Goal: Transaction & Acquisition: Purchase product/service

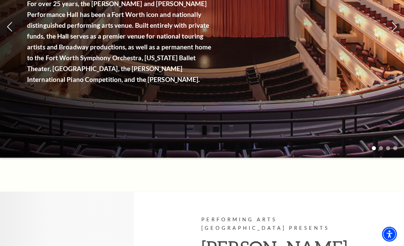
scroll to position [140, 0]
click at [213, 77] on link "View Full Calendar" at bounding box center [202, 81] width 76 height 27
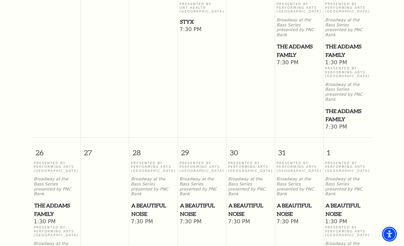
scroll to position [466, 0]
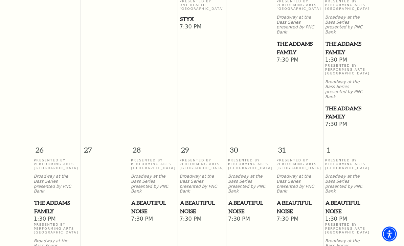
click at [146, 199] on span "A Beautiful Noise" at bounding box center [153, 207] width 44 height 17
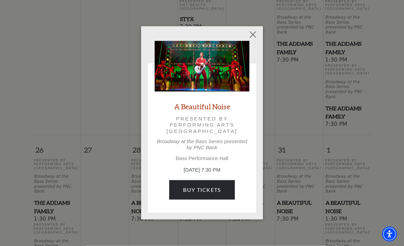
scroll to position [467, 0]
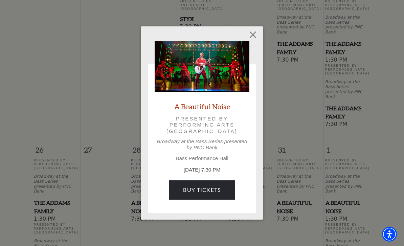
click at [211, 185] on link "Buy Tickets" at bounding box center [201, 189] width 65 height 19
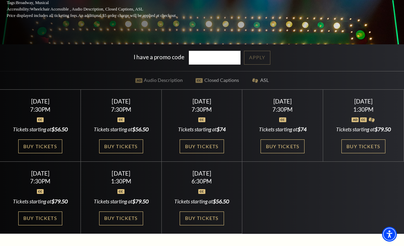
scroll to position [150, 0]
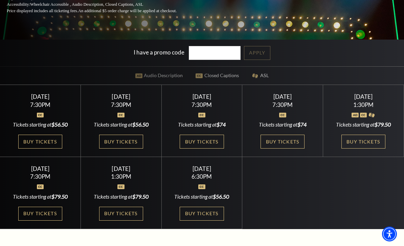
click at [49, 149] on link "Buy Tickets" at bounding box center [40, 142] width 44 height 14
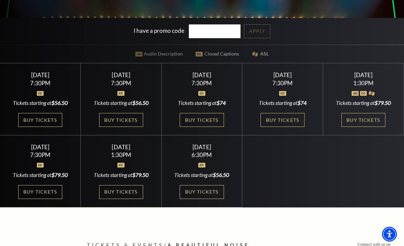
click at [51, 127] on link "Buy Tickets" at bounding box center [40, 120] width 44 height 14
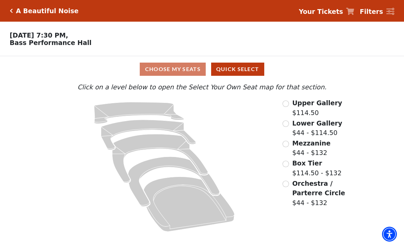
click at [184, 194] on icon "Orchestra / Parterre Circle - Seats Available: 6" at bounding box center [188, 204] width 91 height 55
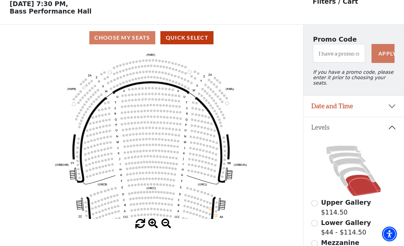
scroll to position [31, 0]
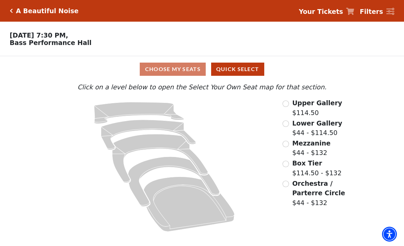
click at [288, 184] on input "Orchestra / Parterre Circle$44 - $132\a" at bounding box center [285, 184] width 6 height 6
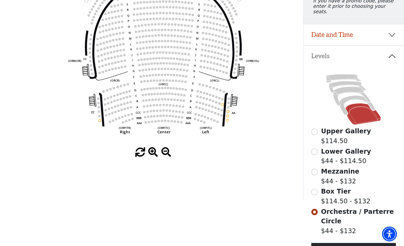
scroll to position [103, 0]
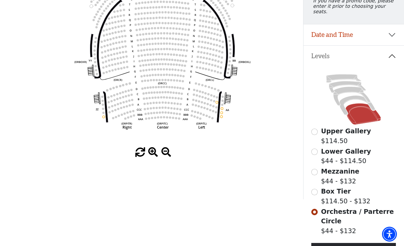
click at [130, 96] on circle at bounding box center [129, 95] width 2 height 2
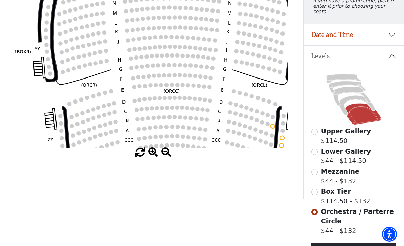
click at [155, 98] on circle at bounding box center [155, 98] width 4 height 4
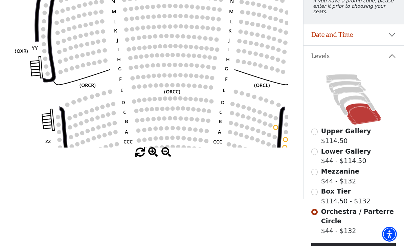
click at [113, 112] on circle at bounding box center [113, 113] width 4 height 4
click at [109, 114] on circle at bounding box center [108, 114] width 4 height 4
click at [152, 157] on span at bounding box center [153, 153] width 10 height 10
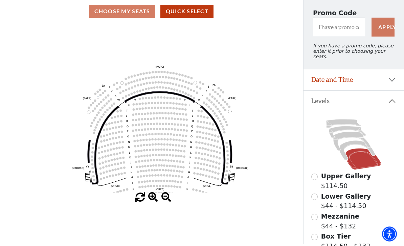
scroll to position [65, 0]
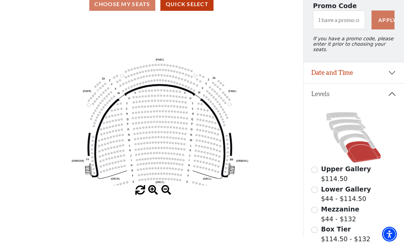
click at [137, 7] on div "Choose My Seats Quick Select" at bounding box center [151, 4] width 303 height 13
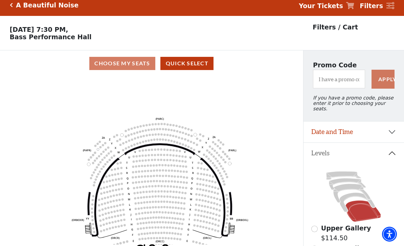
scroll to position [6, 0]
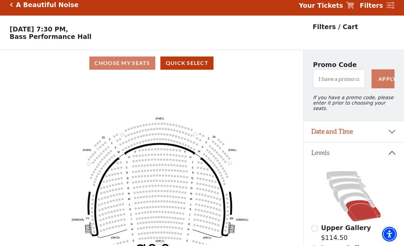
click at [196, 65] on button "Quick Select" at bounding box center [186, 62] width 53 height 13
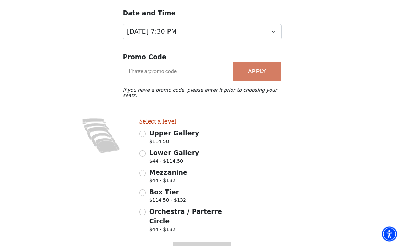
scroll to position [85, 0]
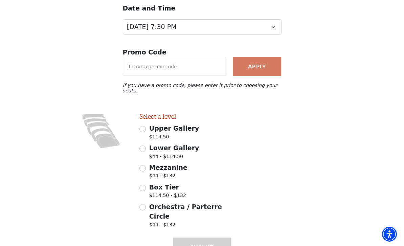
click at [143, 204] on input "Orchestra / Parterre Circle $44 - $132" at bounding box center [142, 207] width 6 height 6
radio input "true"
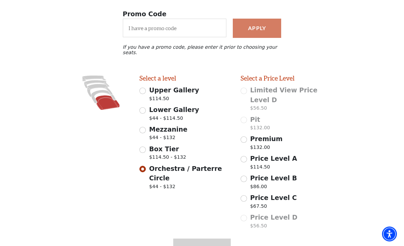
scroll to position [123, 0]
click at [247, 195] on input "Price Level C $67.50" at bounding box center [244, 198] width 6 height 6
radio input "true"
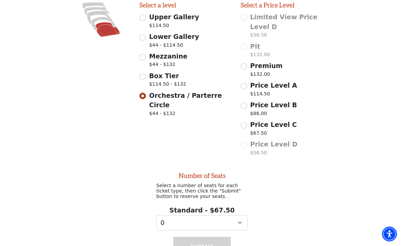
scroll to position [197, 0]
click at [242, 215] on select "0 1" at bounding box center [201, 222] width 91 height 15
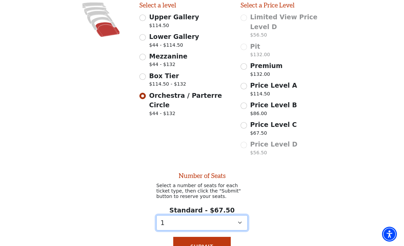
click at [242, 215] on select "0 1" at bounding box center [201, 222] width 91 height 15
select select "0"
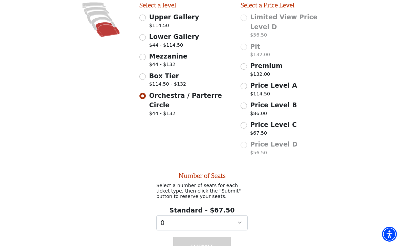
click at [283, 185] on div "Number of Seats Select a number of seats for each ticket type, then click the "…" at bounding box center [202, 194] width 404 height 71
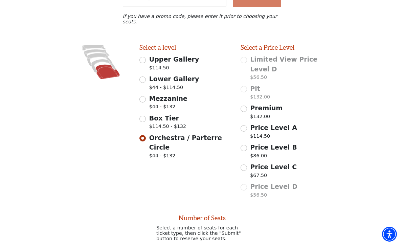
scroll to position [155, 0]
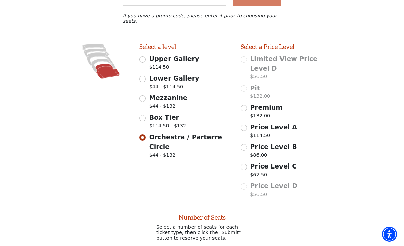
click at [246, 144] on input "Price Level B $86.00" at bounding box center [244, 147] width 6 height 6
radio input "true"
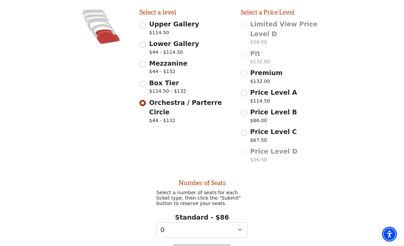
scroll to position [197, 0]
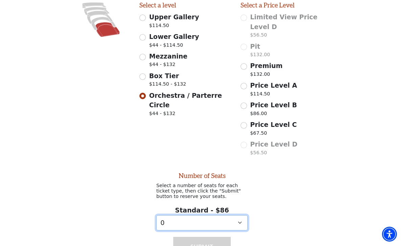
click at [245, 215] on select "0 1 2" at bounding box center [201, 222] width 91 height 15
select select "2"
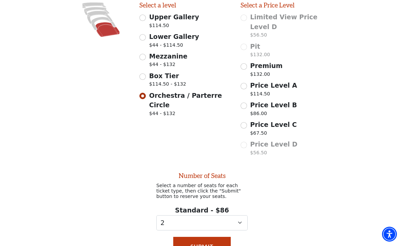
click at [212, 237] on button "Submit" at bounding box center [202, 246] width 58 height 19
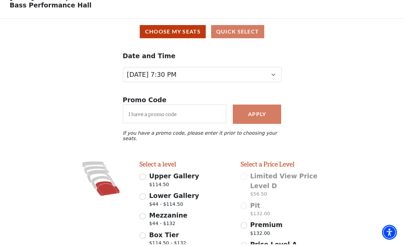
scroll to position [38, 0]
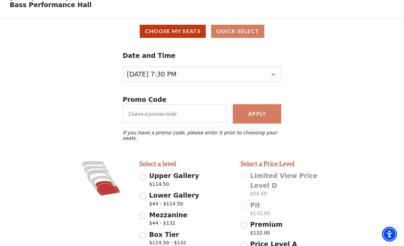
click at [193, 33] on button "Choose My Seats" at bounding box center [173, 31] width 66 height 13
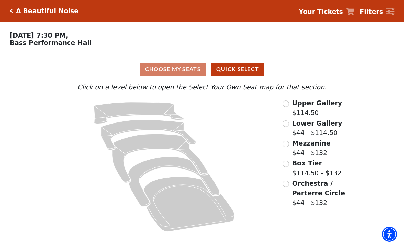
click at [287, 186] on input "Orchestra / Parterre Circle$44 - $132\a" at bounding box center [285, 184] width 6 height 6
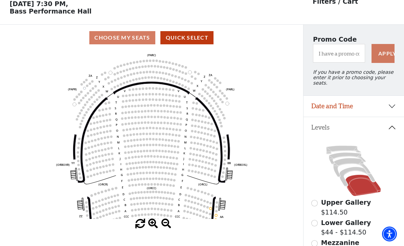
scroll to position [31, 0]
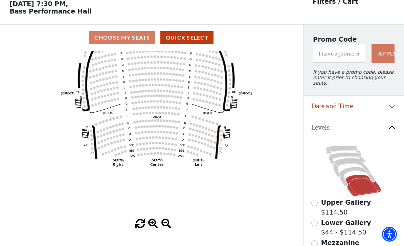
click at [392, 102] on button "Date and Time" at bounding box center [353, 106] width 101 height 21
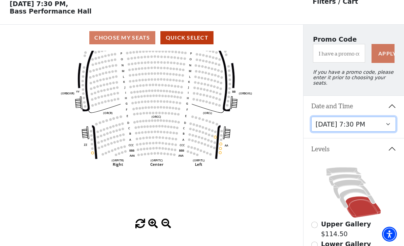
click at [357, 124] on select "Tuesday, October 28 at 7:30 PM Wednesday, October 29 at 7:30 PM Thursday, Octob…" at bounding box center [353, 124] width 85 height 15
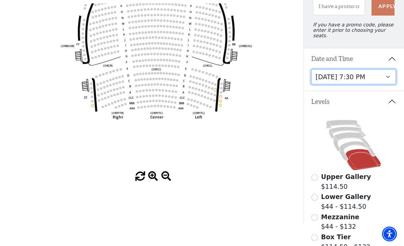
scroll to position [79, 0]
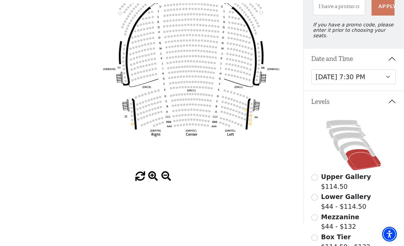
click at [153, 181] on span at bounding box center [153, 177] width 10 height 10
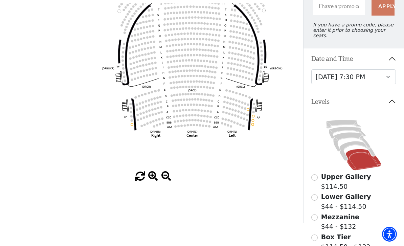
click at [179, 100] on circle at bounding box center [178, 100] width 2 height 2
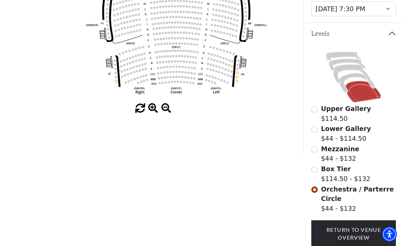
scroll to position [170, 0]
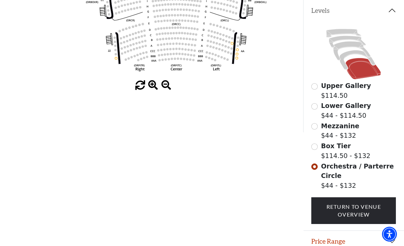
click at [390, 236] on button "Price Range" at bounding box center [353, 241] width 101 height 21
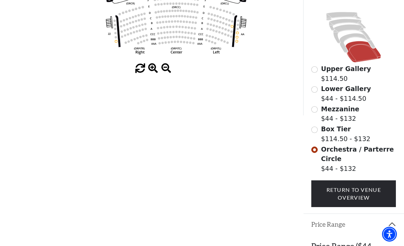
scroll to position [213, 0]
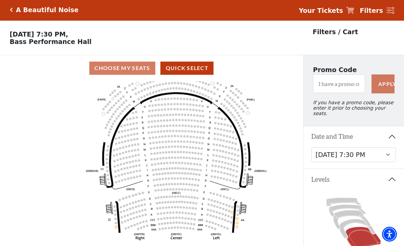
scroll to position [0, 0]
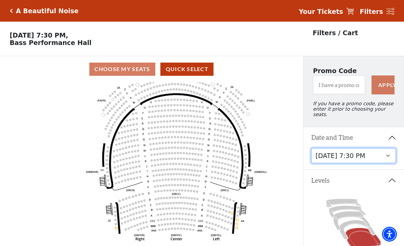
click at [389, 154] on select "Tuesday, October 28 at 7:30 PM Wednesday, October 29 at 7:30 PM Thursday, Octob…" at bounding box center [353, 155] width 85 height 15
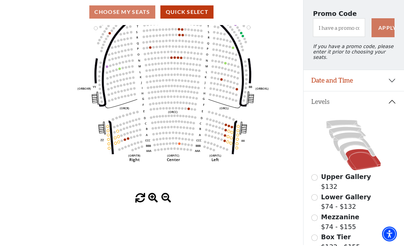
scroll to position [57, 0]
click at [282, 164] on icon "Left (ORPITL) Right (ORPITR) Center (ORPITC) ZZ AA YY BB ZA ZA (ORCL) (ORCR) (O…" at bounding box center [151, 109] width 273 height 168
click at [180, 59] on circle at bounding box center [181, 57] width 2 height 2
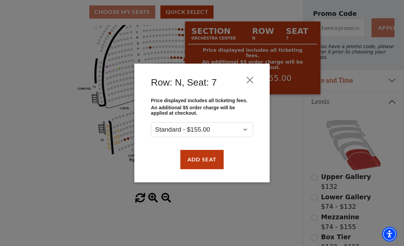
click at [269, 200] on div "Row: N, Seat: 7 Price displayed includes all ticketing fees. An additional $5 o…" at bounding box center [202, 123] width 404 height 246
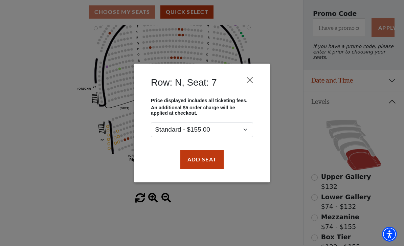
click at [219, 212] on div "Row: N, Seat: 7 Price displayed includes all ticketing fees. An additional $5 o…" at bounding box center [202, 123] width 404 height 246
click at [115, 181] on div "Row: N, Seat: 7 Price displayed includes all ticketing fees. An additional $5 o…" at bounding box center [202, 123] width 404 height 246
click at [252, 84] on button "Close" at bounding box center [250, 80] width 13 height 13
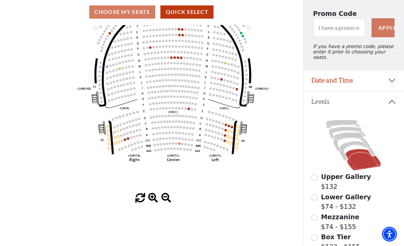
click at [178, 64] on circle at bounding box center [178, 63] width 2 height 2
click at [178, 58] on circle at bounding box center [178, 57] width 2 height 2
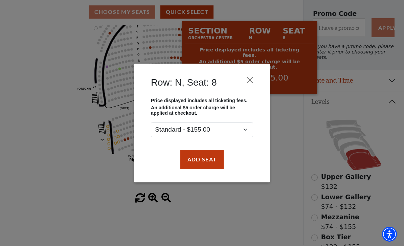
click at [287, 132] on div "Row: N, Seat: 8 Price displayed includes all ticketing fees. An additional $5 o…" at bounding box center [202, 123] width 404 height 246
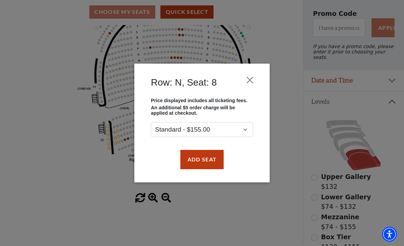
click at [252, 76] on button "Close" at bounding box center [250, 80] width 13 height 13
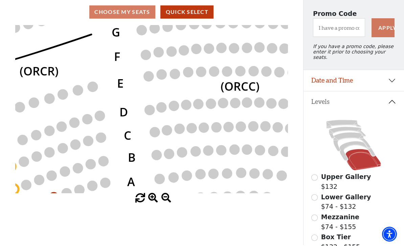
click at [186, 73] on icon "Left (ORPITL) Right (ORPITR) Center (ORPITC) ZZ AA YY BB ZA ZA (ORCL) (ORCR) (O…" at bounding box center [151, 109] width 273 height 168
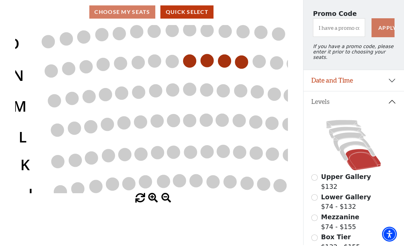
click at [186, 63] on circle at bounding box center [189, 60] width 13 height 13
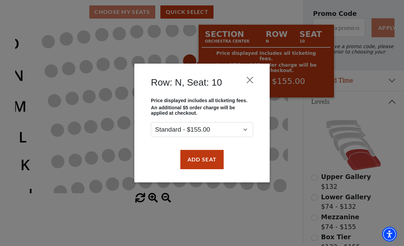
click at [208, 162] on button "Add Seat" at bounding box center [201, 159] width 43 height 19
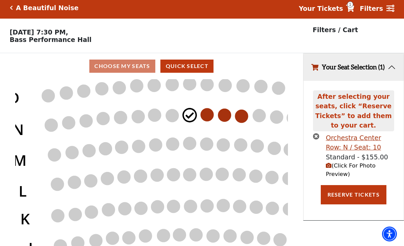
scroll to position [0, 0]
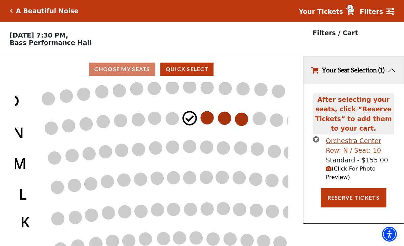
click at [210, 118] on circle at bounding box center [207, 117] width 13 height 13
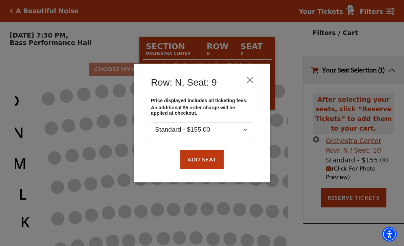
click at [209, 164] on button "Add Seat" at bounding box center [201, 159] width 43 height 19
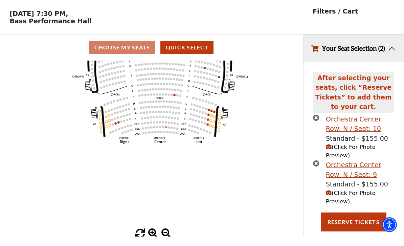
scroll to position [15, 0]
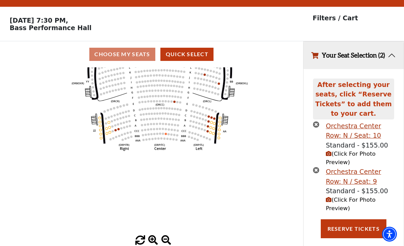
click at [342, 211] on span "(Click For Photo Preview)" at bounding box center [351, 204] width 50 height 15
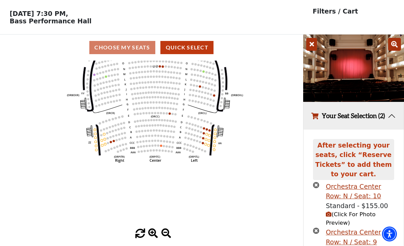
scroll to position [74, 0]
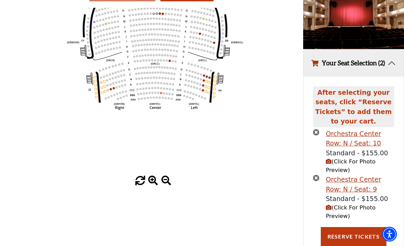
click at [357, 243] on button "Reserve Tickets" at bounding box center [354, 236] width 66 height 19
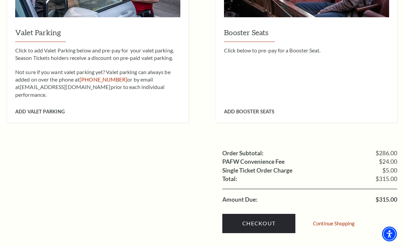
scroll to position [566, 0]
click at [275, 214] on link "Checkout" at bounding box center [258, 223] width 73 height 19
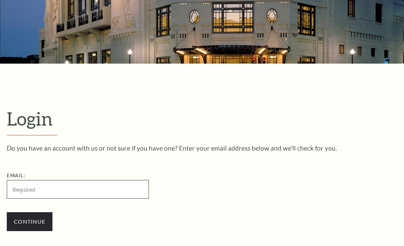
scroll to position [176, 0]
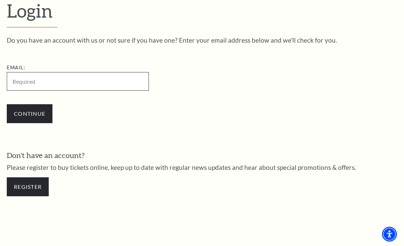
click at [74, 85] on input "Email:" at bounding box center [78, 81] width 142 height 19
type input "bhdoores@yahoo.com"
click at [37, 112] on input "Continue" at bounding box center [30, 113] width 46 height 19
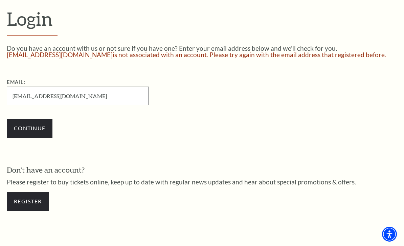
scroll to position [166, 0]
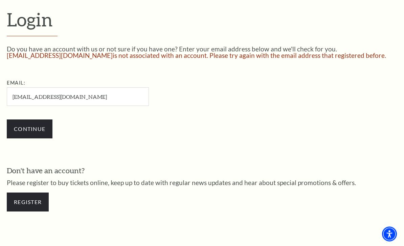
click at [31, 200] on link "Register" at bounding box center [28, 202] width 42 height 19
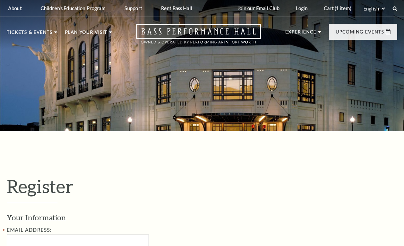
select select "1"
select select "[GEOGRAPHIC_DATA]"
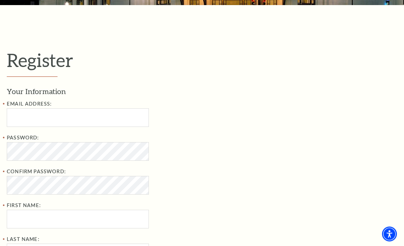
scroll to position [128, 0]
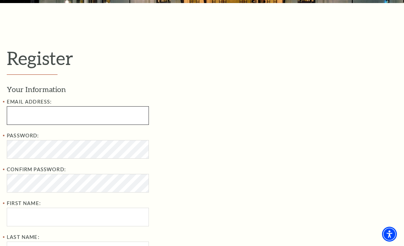
click at [72, 115] on input "Email Address:" at bounding box center [78, 115] width 142 height 19
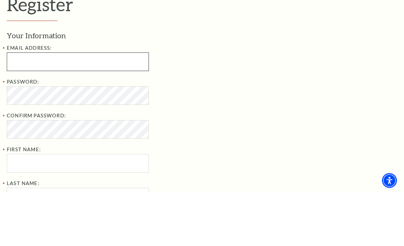
type input "bhdoores@yahoo.com"
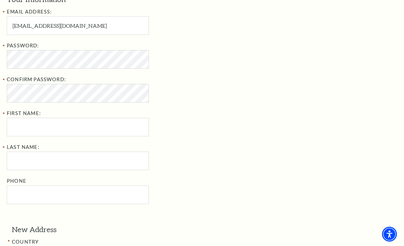
scroll to position [222, 0]
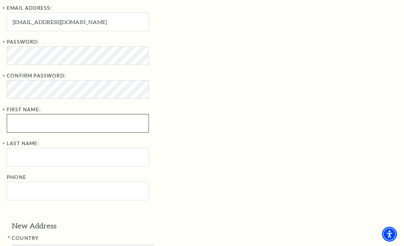
click at [56, 122] on input "First Name:" at bounding box center [78, 123] width 142 height 19
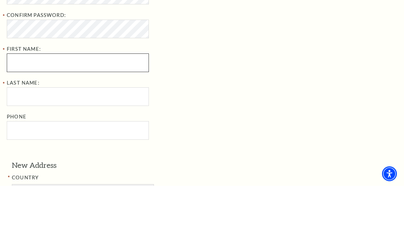
type input "Barbara"
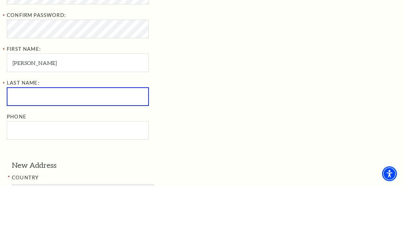
type input "Doores"
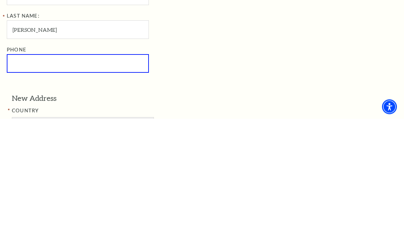
type input "214-507-2884"
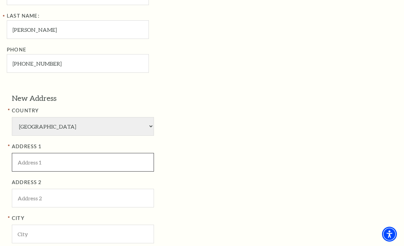
click at [110, 153] on input "ADDRESS 1" at bounding box center [83, 162] width 142 height 19
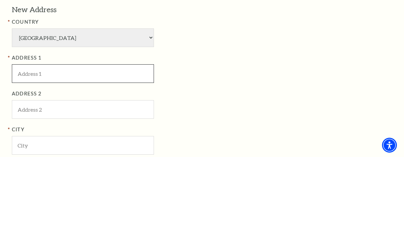
type input "470 East Jernigan Road"
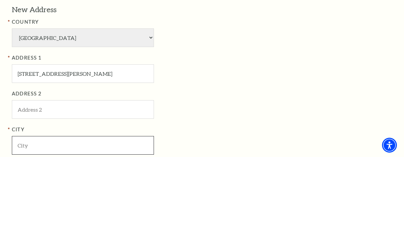
type input "Copper Canyon"
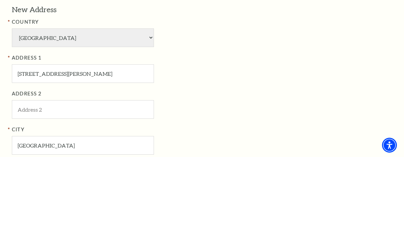
type input "75077"
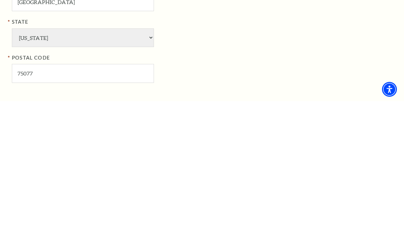
scroll to position [582, 0]
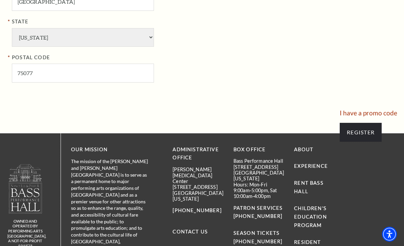
click at [367, 123] on input "Register" at bounding box center [361, 132] width 42 height 19
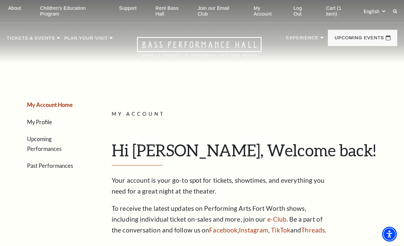
click at [266, 14] on link "My Account" at bounding box center [265, 11] width 35 height 23
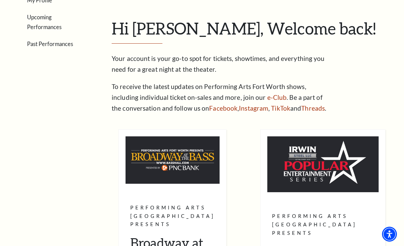
scroll to position [122, 0]
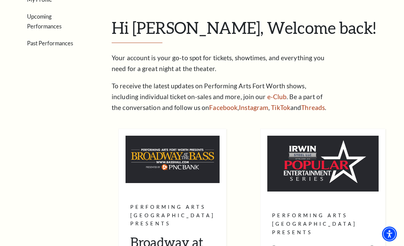
click at [219, 120] on link "View Full Calendar" at bounding box center [202, 133] width 76 height 27
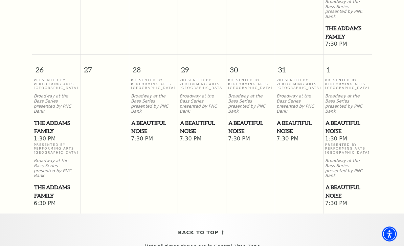
click at [296, 119] on span "A Beautiful Noise" at bounding box center [299, 127] width 44 height 17
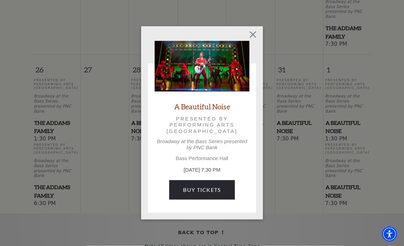
scroll to position [552, 0]
click at [221, 193] on link "Buy Tickets" at bounding box center [201, 189] width 65 height 19
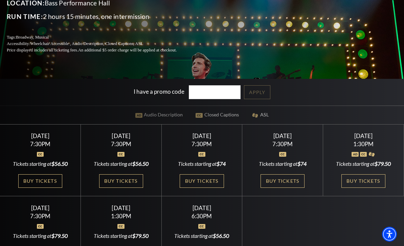
scroll to position [128, 0]
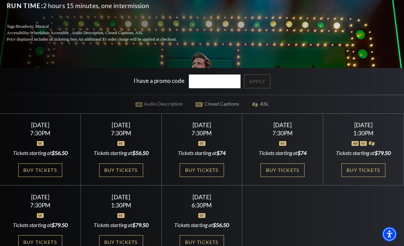
click at [46, 177] on link "Buy Tickets" at bounding box center [40, 170] width 44 height 14
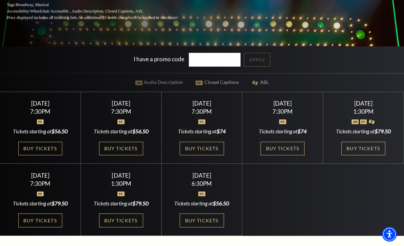
click at [294, 156] on link "Buy Tickets" at bounding box center [283, 149] width 44 height 14
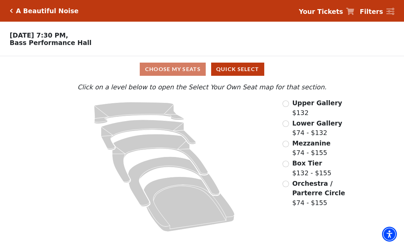
click at [288, 185] on input "Orchestra / Parterre Circle$74 - $155\a" at bounding box center [285, 184] width 6 height 6
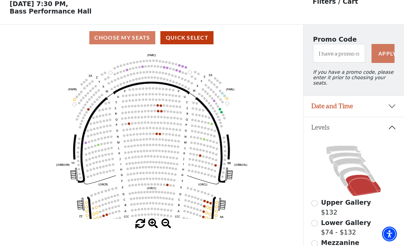
scroll to position [31, 0]
click at [157, 112] on circle at bounding box center [158, 111] width 2 height 2
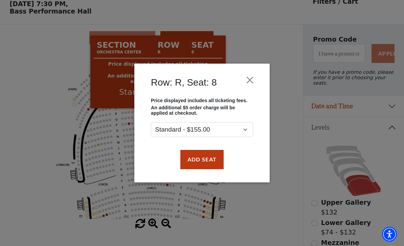
click at [288, 132] on div "Row: R, Seat: 8 Price displayed includes all ticketing fees. An additional $5 o…" at bounding box center [202, 123] width 404 height 246
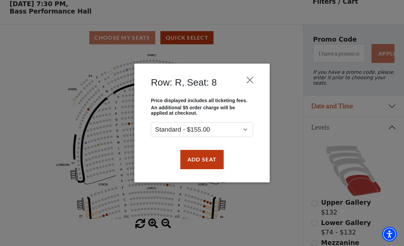
click at [252, 79] on button "Close" at bounding box center [250, 80] width 13 height 13
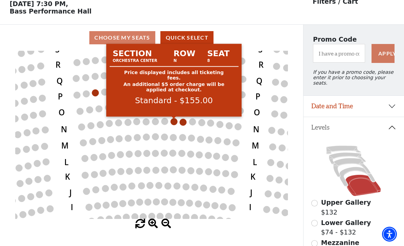
click at [174, 122] on circle at bounding box center [174, 121] width 7 height 7
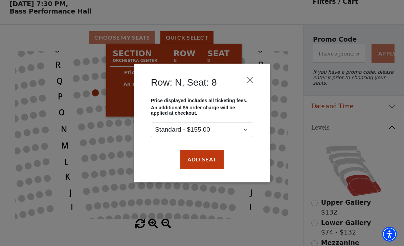
click at [211, 163] on button "Add Seat" at bounding box center [201, 159] width 43 height 19
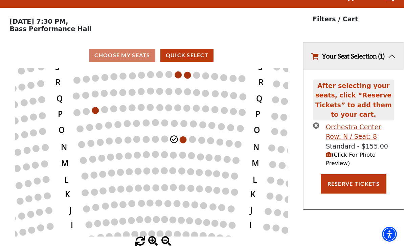
click at [185, 136] on circle at bounding box center [183, 139] width 7 height 7
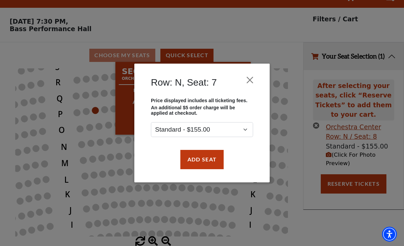
click at [210, 162] on button "Add Seat" at bounding box center [201, 159] width 43 height 19
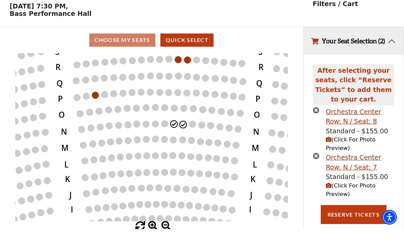
scroll to position [15, 0]
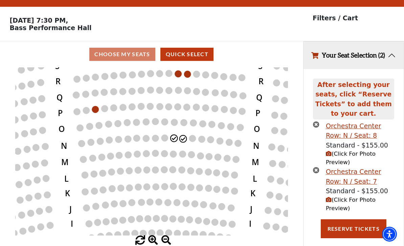
click at [358, 236] on button "Reserve Tickets" at bounding box center [354, 228] width 66 height 19
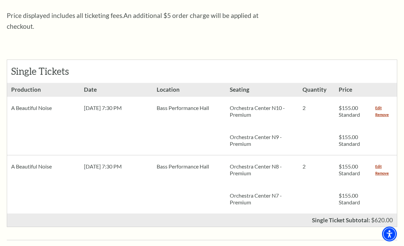
scroll to position [263, 0]
click at [385, 170] on link "Remove" at bounding box center [382, 173] width 14 height 7
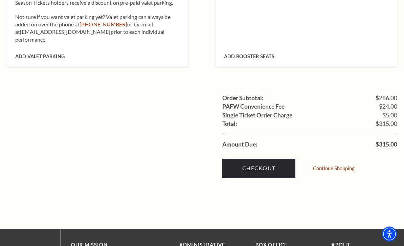
scroll to position [621, 0]
click at [269, 159] on link "Checkout" at bounding box center [258, 168] width 73 height 19
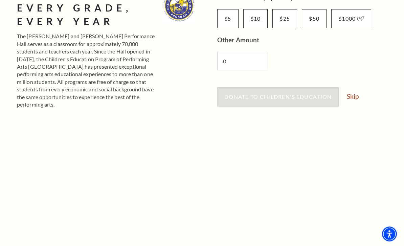
scroll to position [134, 0]
click at [355, 99] on link "Skip" at bounding box center [353, 96] width 12 height 6
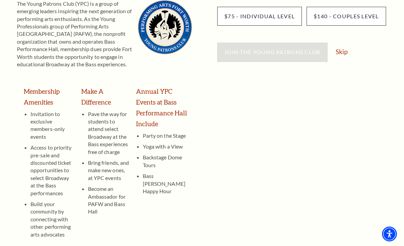
scroll to position [127, 0]
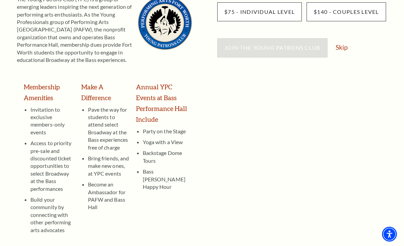
click at [344, 49] on link "Skip" at bounding box center [342, 47] width 12 height 6
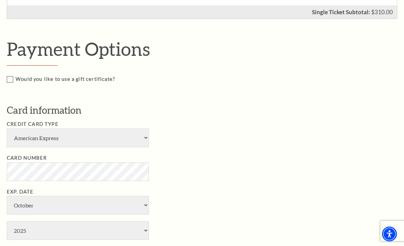
scroll to position [281, 0]
click at [146, 133] on select "American Express Visa Master Card Discover" at bounding box center [78, 137] width 142 height 19
select select "25"
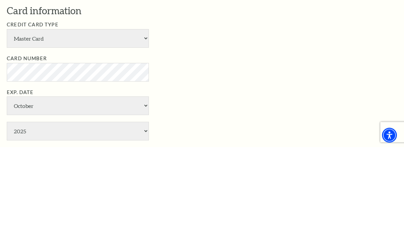
select select "2"
select select "2027"
type input "[PERSON_NAME]"
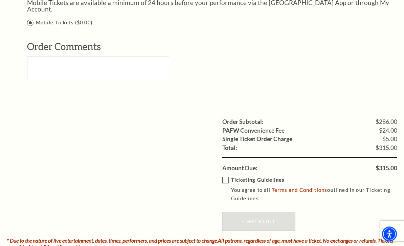
scroll to position [699, 0]
type input "661"
click at [228, 176] on label "Ticketing Guidelines You agree to all Terms and Conditions outlined in our Tick…" at bounding box center [314, 189] width 185 height 27
click at [0, 0] on input "Ticketing Guidelines You agree to all Terms and Conditions outlined in our Tick…" at bounding box center [0, 0] width 0 height 0
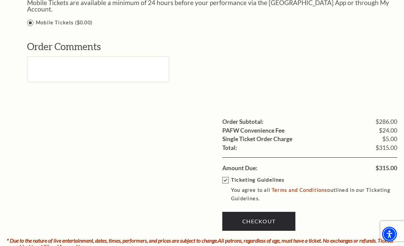
click at [276, 212] on link "Checkout" at bounding box center [258, 221] width 73 height 19
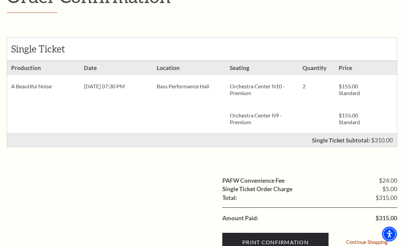
scroll to position [110, 0]
click at [309, 239] on input "Print Confirmation" at bounding box center [275, 242] width 106 height 19
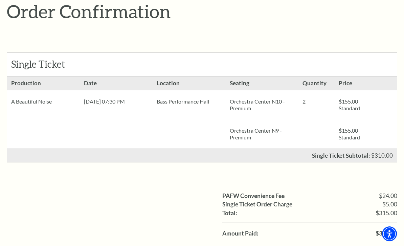
scroll to position [116, 0]
